Goal: Transaction & Acquisition: Purchase product/service

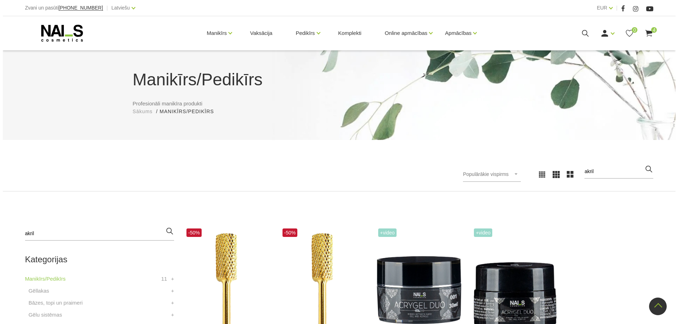
scroll to position [141, 0]
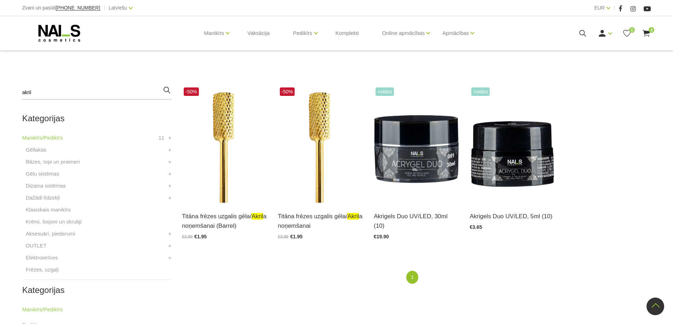
click at [646, 35] on use at bounding box center [646, 33] width 7 height 7
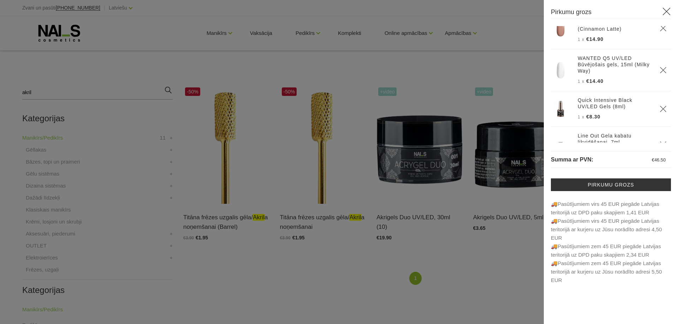
scroll to position [36, 0]
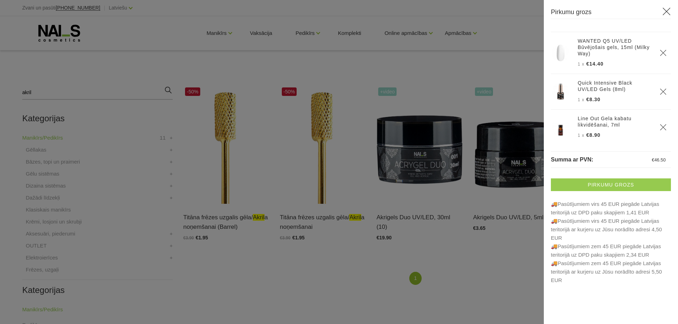
click at [613, 186] on link "Pirkumu grozs" at bounding box center [611, 185] width 120 height 13
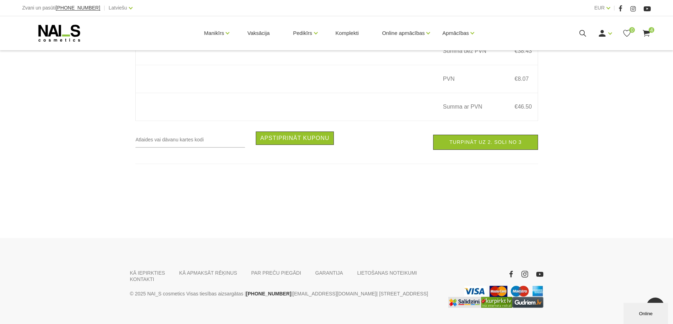
scroll to position [459, 0]
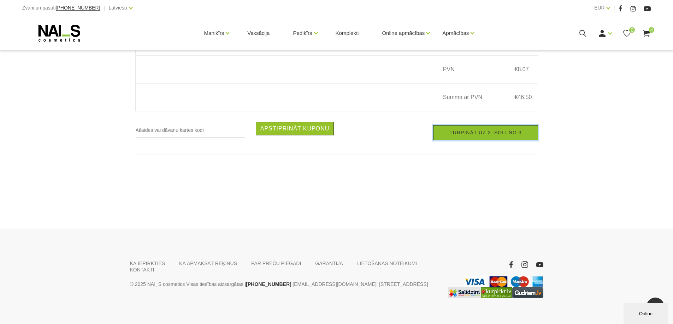
click at [491, 136] on link "Turpināt uz 2. soli no 3" at bounding box center [485, 132] width 105 height 15
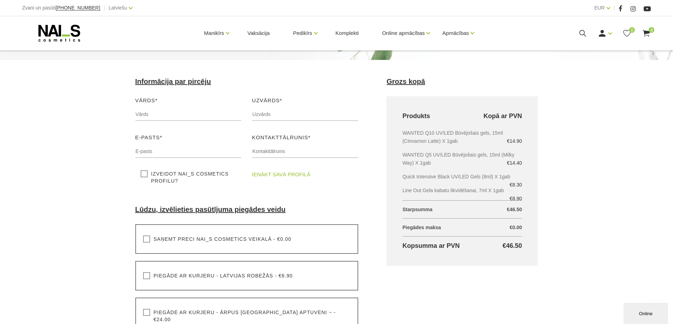
scroll to position [71, 0]
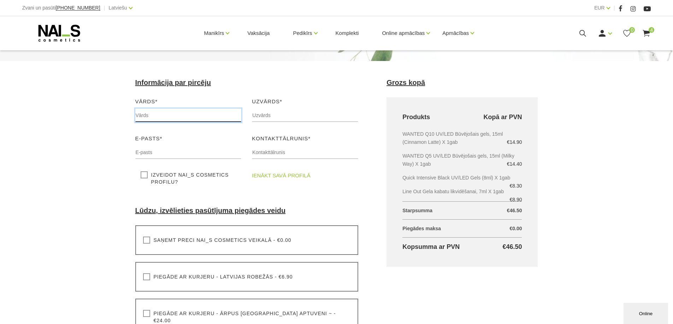
click at [201, 117] on input "text" at bounding box center [188, 115] width 106 height 13
type input "Amanda"
click at [255, 112] on input "text" at bounding box center [305, 115] width 106 height 13
type input "Čakste"
click at [202, 157] on input "text" at bounding box center [188, 152] width 106 height 13
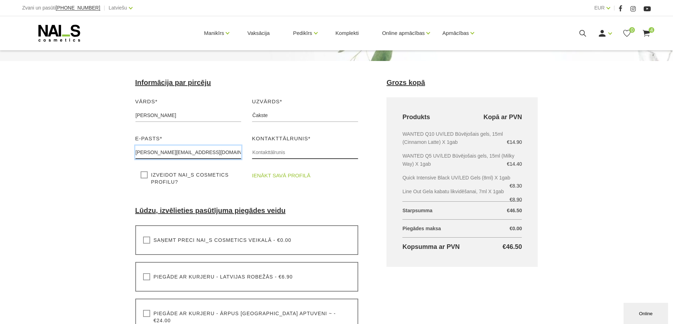
type input "[PERSON_NAME][EMAIL_ADDRESS][DOMAIN_NAME]"
click at [273, 156] on input "text" at bounding box center [305, 152] width 106 height 13
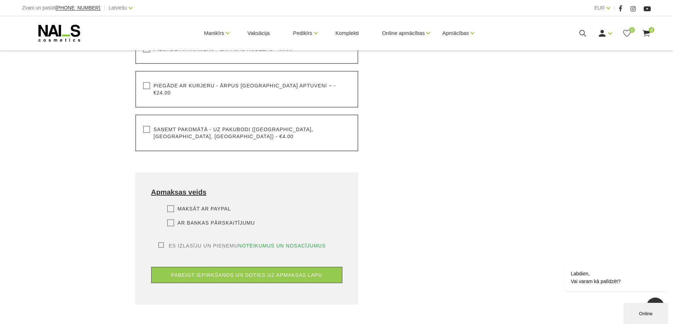
scroll to position [282, 0]
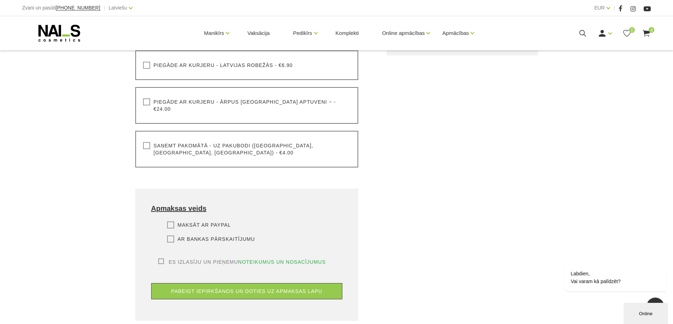
type input "26999871"
click at [191, 142] on label "Saņemt pakomātā - uz pakubodi (Latvija, Lietuva, Igaunija) - €4.00" at bounding box center [247, 149] width 208 height 14
click at [0, 0] on input "Saņemt pakomātā - uz pakubodi (Latvija, Lietuva, Igaunija) - €4.00" at bounding box center [0, 0] width 0 height 0
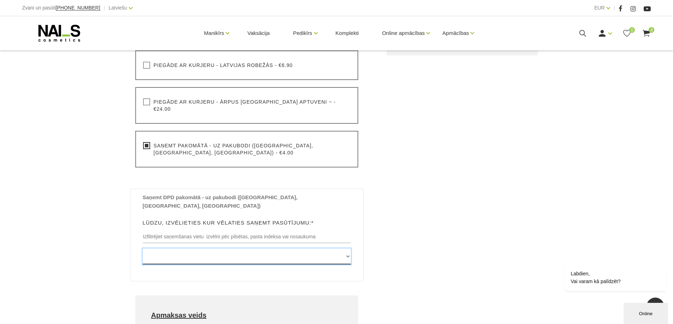
click at [247, 249] on select "Edvarta Virzas iela 2 , IECAVA, LV3913, (Paku Skapis TOP Iecava) Rīgas iela 27 …" at bounding box center [247, 257] width 208 height 16
select select "Celtnieku iela 3 , VENTSPILS, LV3602, (Paku Skapis Elvi Celtnieku)"
click at [143, 249] on select "Edvarta Virzas iela 2 , IECAVA, LV3913, (Paku Skapis TOP Iecava) Rīgas iela 27 …" at bounding box center [247, 257] width 208 height 16
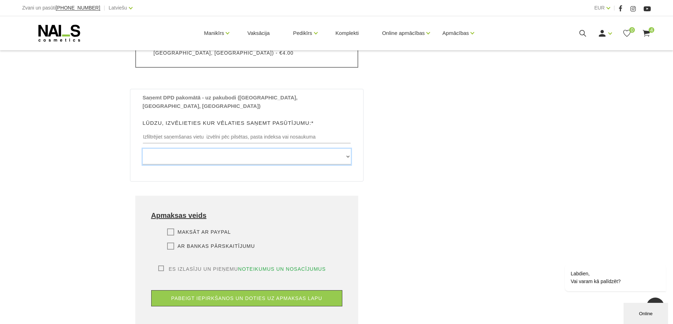
scroll to position [424, 0]
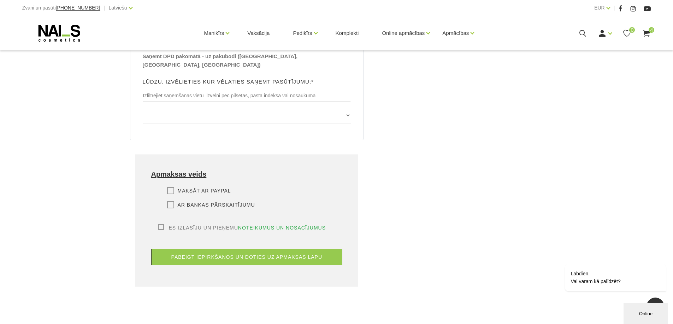
click at [171, 187] on div "Maksāt ar PayPal Lūdzu, izvēlieties apmaksas veidu Rēķina apmaksa caur PayPal p…" at bounding box center [246, 205] width 191 height 37
click at [171, 202] on label "Ar bankas pārskaitījumu" at bounding box center [211, 205] width 88 height 7
click at [0, 0] on input "Ar bankas pārskaitījumu" at bounding box center [0, 0] width 0 height 0
click at [160, 225] on label "Es izlasīju un pieņemu noteikumus un nosacījumus" at bounding box center [242, 228] width 168 height 7
click at [0, 0] on input "Es izlasīju un pieņemu noteikumus un nosacījumus" at bounding box center [0, 0] width 0 height 0
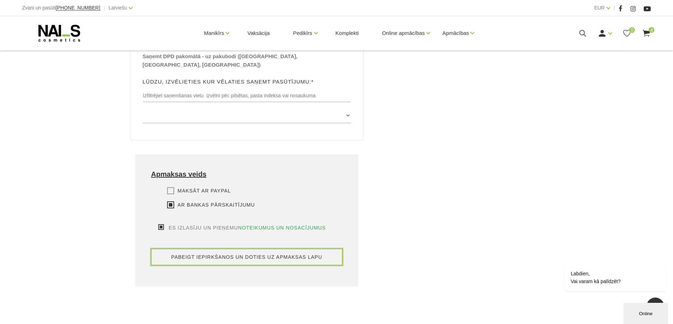
click at [255, 249] on button "pabeigt iepirkšanos un doties uz apmaksas lapu" at bounding box center [246, 257] width 191 height 16
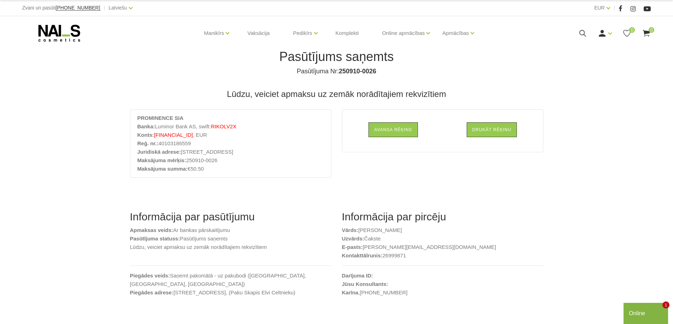
click at [66, 40] on use at bounding box center [59, 33] width 42 height 17
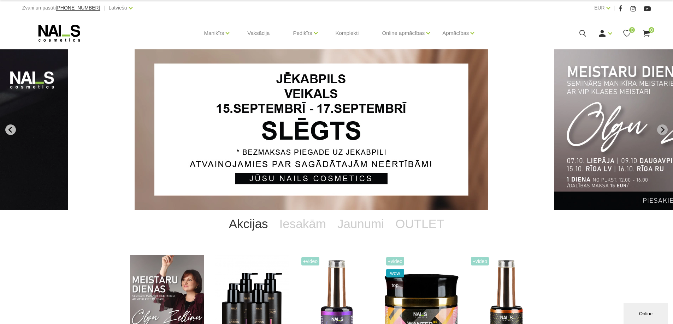
click at [8, 132] on icon "Go to last slide" at bounding box center [10, 130] width 6 height 6
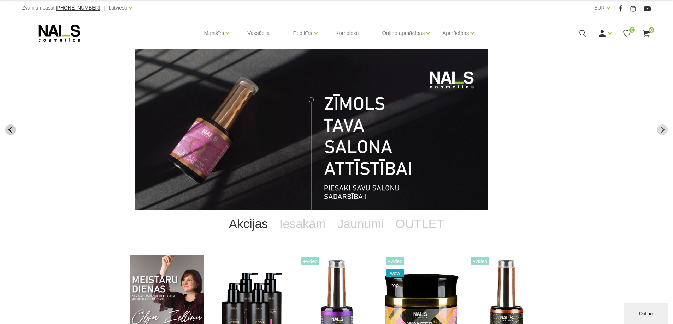
click at [8, 132] on icon "Go to last slide" at bounding box center [10, 130] width 6 height 6
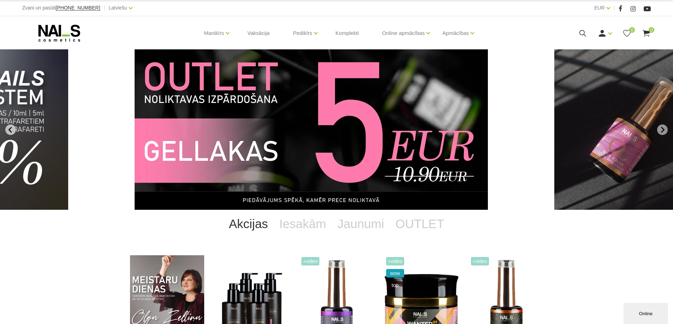
click at [8, 132] on icon "Previous slide" at bounding box center [10, 130] width 6 height 6
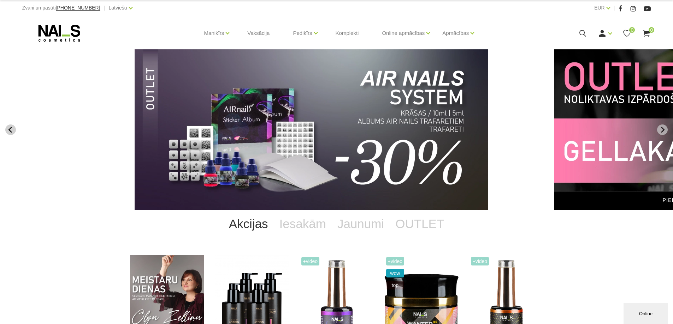
click at [8, 132] on icon "Previous slide" at bounding box center [10, 130] width 6 height 6
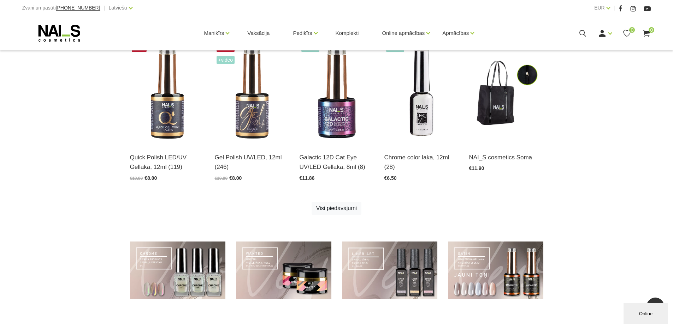
scroll to position [494, 0]
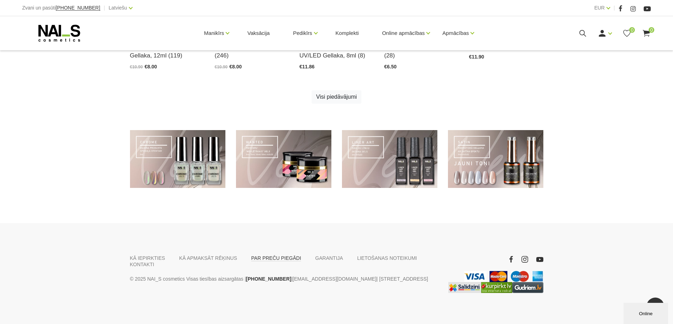
click at [268, 258] on link "PAR PREČU PIEGĀDI" at bounding box center [276, 258] width 50 height 6
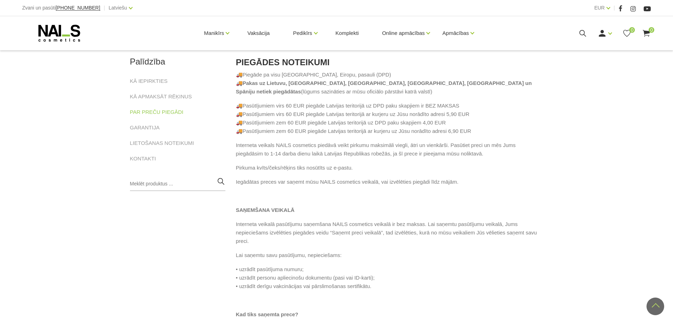
scroll to position [71, 0]
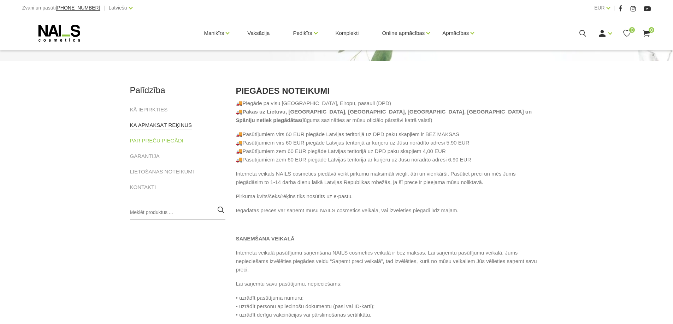
click at [149, 123] on link "KĀ APMAKSĀT RĒĶINUS" at bounding box center [161, 125] width 62 height 8
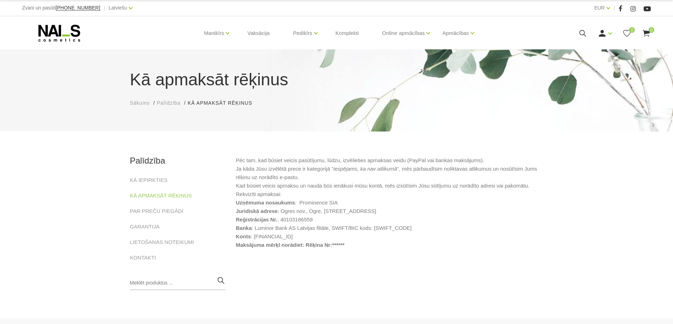
click at [151, 176] on div "Palīdzība KĀ IEPIRKTIES KĀ APMAKSĀT RĒĶINUS PAR PREČU PIEGĀDI GARANTIJA LIETOŠA…" at bounding box center [177, 209] width 95 height 106
click at [151, 179] on link "KĀ IEPIRKTIES" at bounding box center [149, 180] width 38 height 8
